Goal: Transaction & Acquisition: Purchase product/service

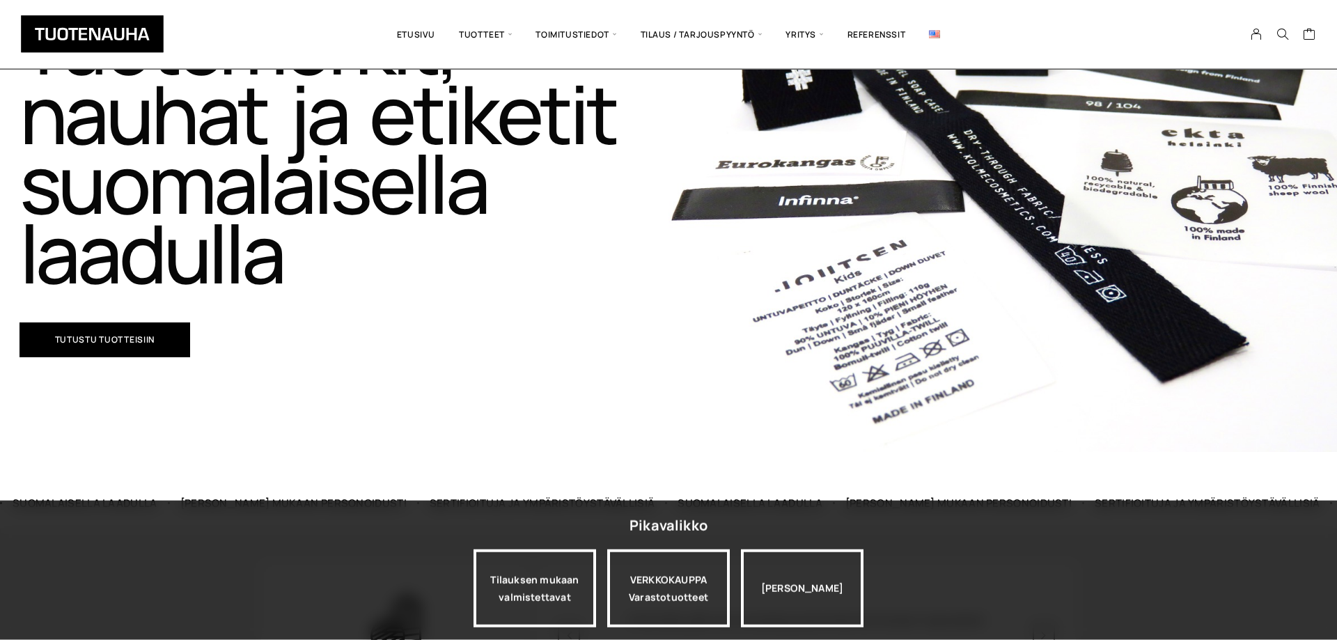
scroll to position [213, 0]
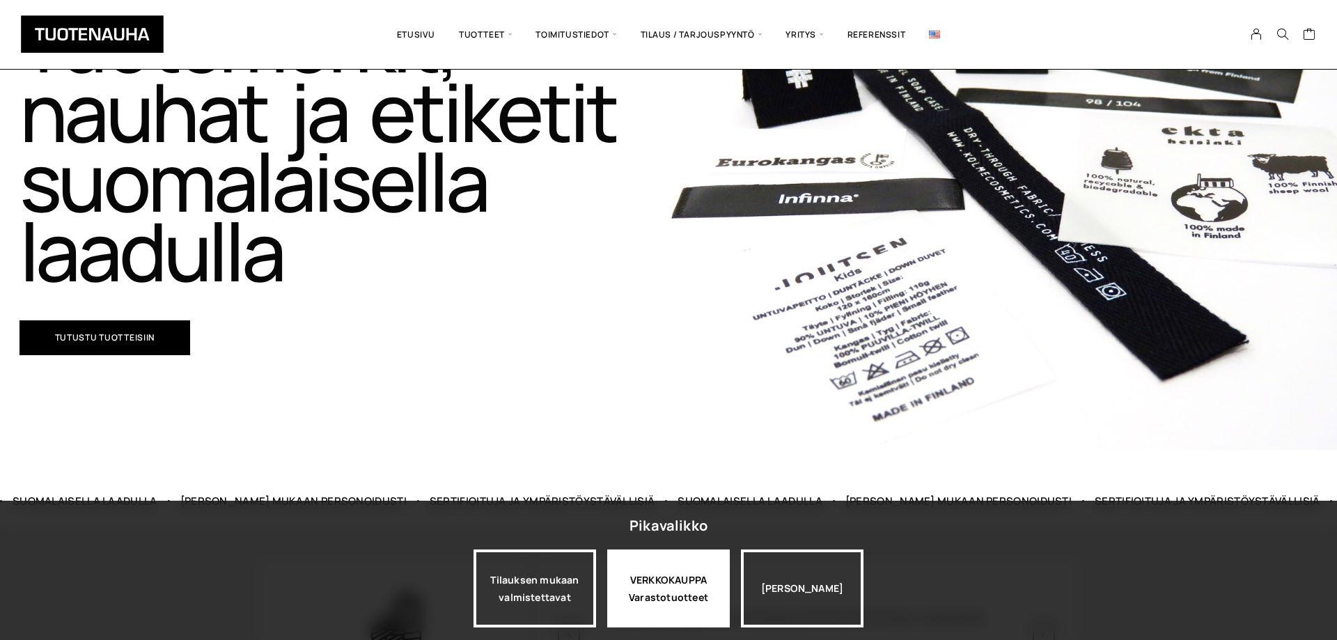
click at [691, 593] on div "VERKKOKAUPPA Varastotuotteet" at bounding box center [668, 589] width 123 height 78
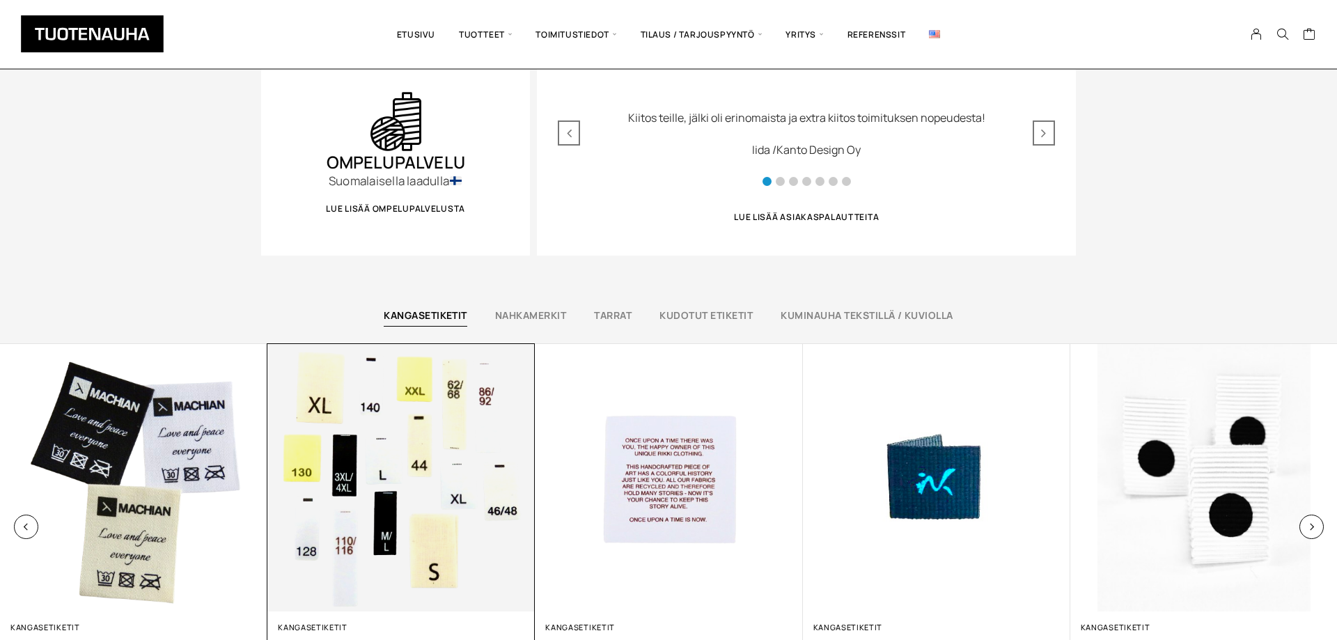
scroll to position [924, 0]
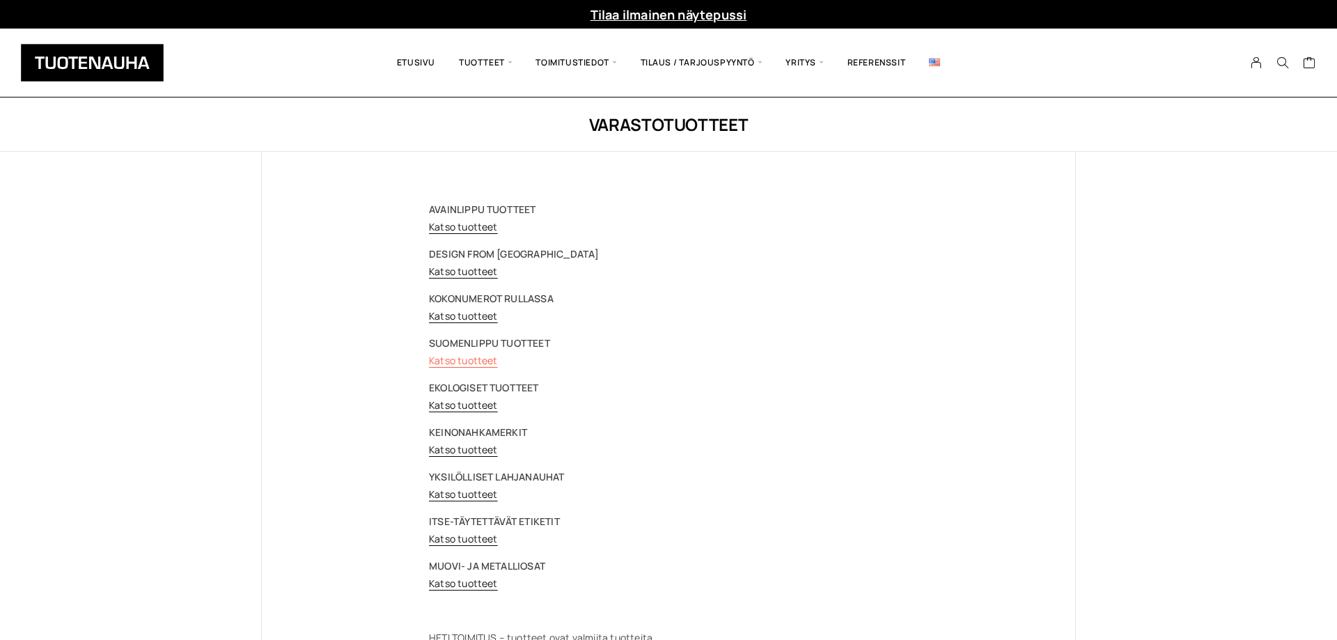
click at [485, 357] on link "Katso tuotteet" at bounding box center [463, 360] width 69 height 13
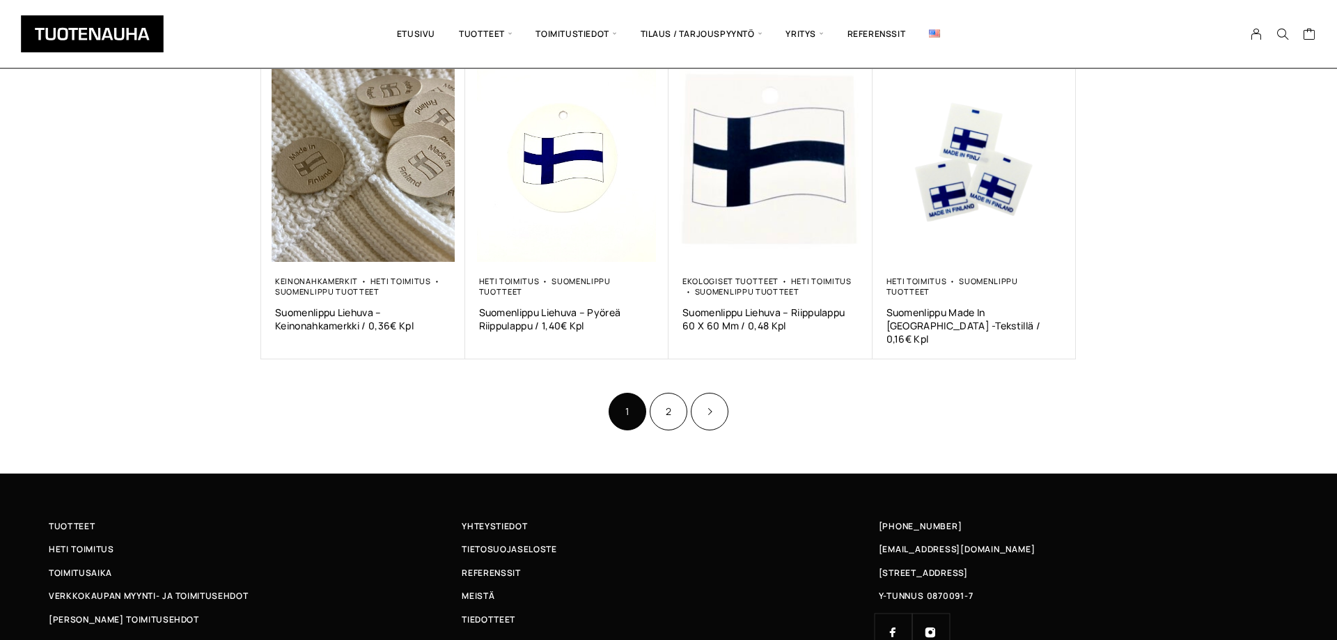
scroll to position [852, 0]
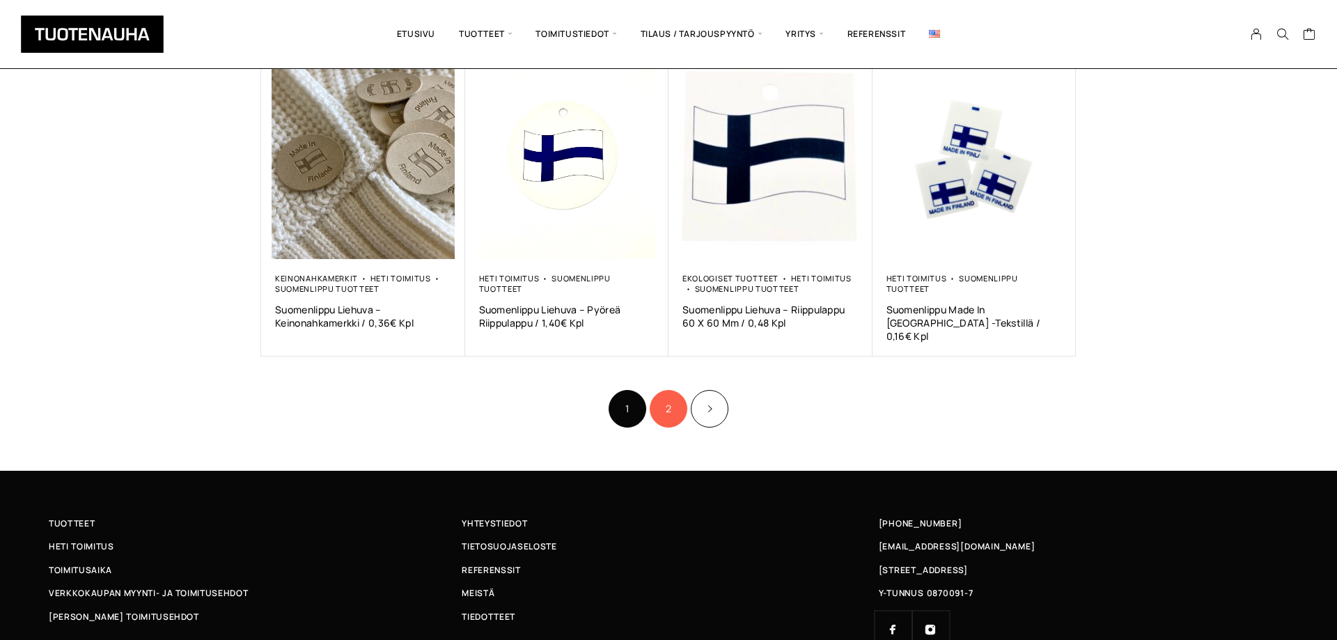
click at [667, 394] on link "2" at bounding box center [669, 409] width 38 height 38
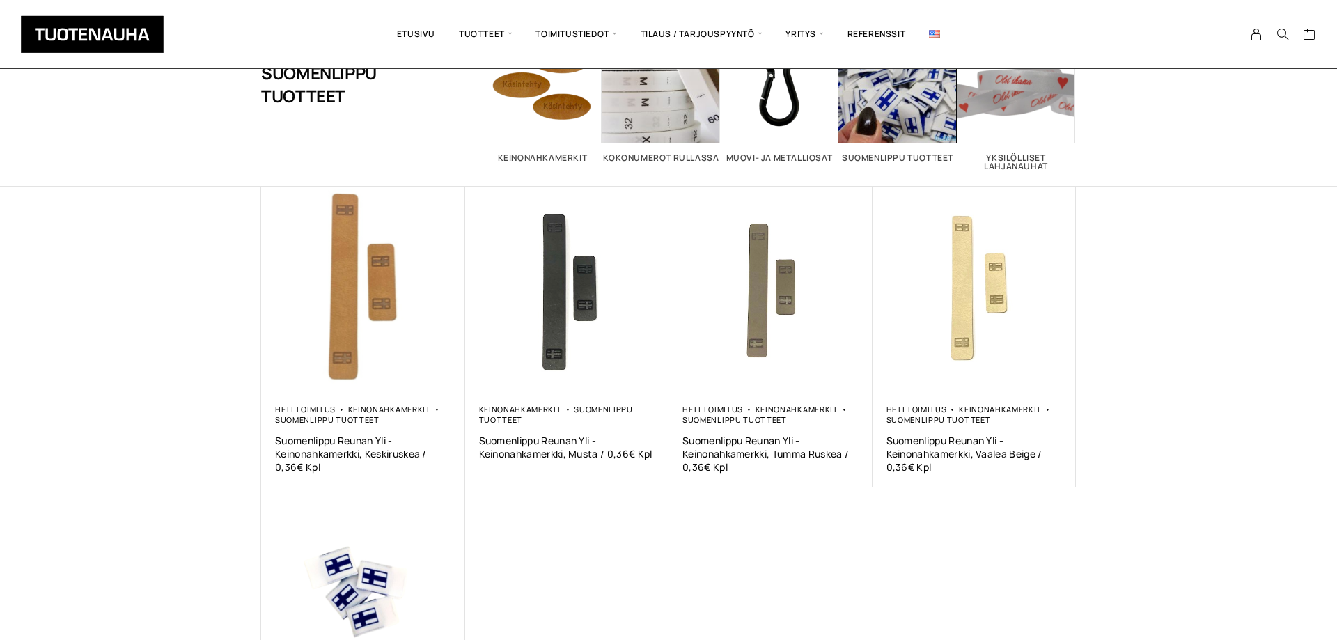
scroll to position [355, 0]
